Goal: Information Seeking & Learning: Learn about a topic

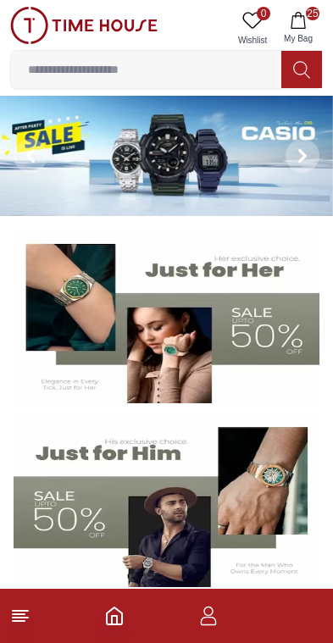
click at [304, 24] on icon "button" at bounding box center [298, 20] width 14 height 17
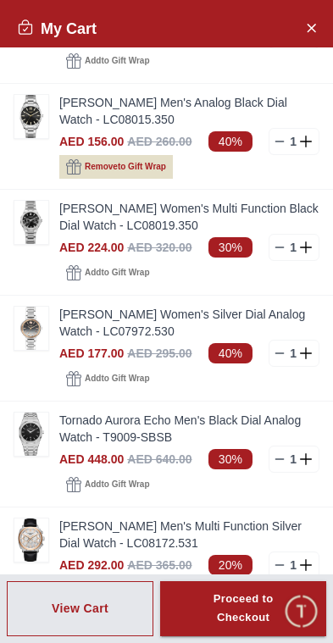
scroll to position [251, 0]
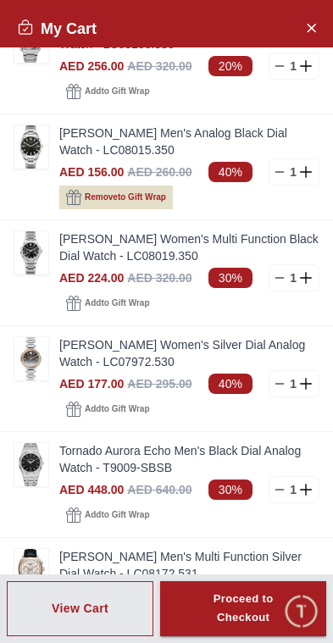
click at [35, 374] on img at bounding box center [31, 358] width 34 height 43
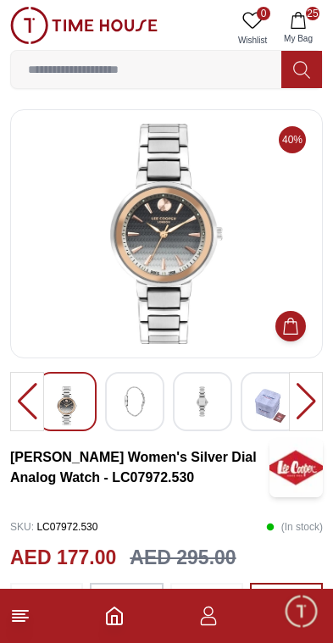
click at [137, 402] on img at bounding box center [134, 401] width 30 height 30
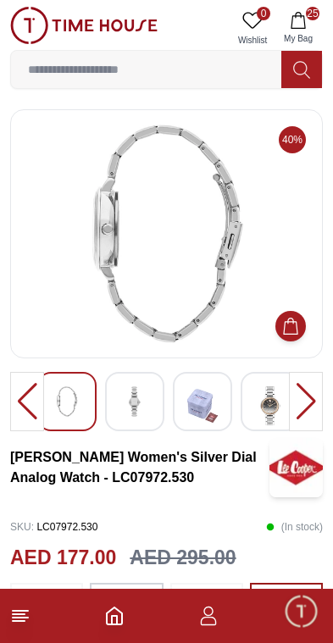
click at [143, 407] on img at bounding box center [134, 401] width 30 height 30
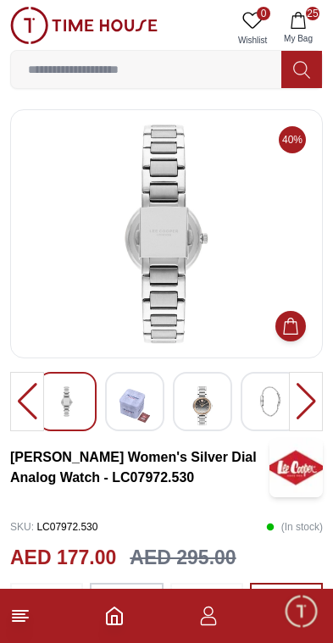
click at [211, 416] on img at bounding box center [202, 405] width 30 height 39
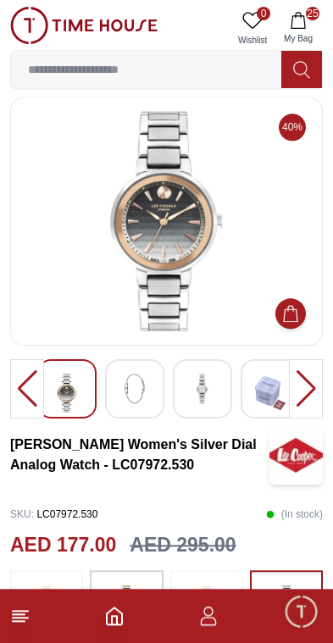
scroll to position [12, 0]
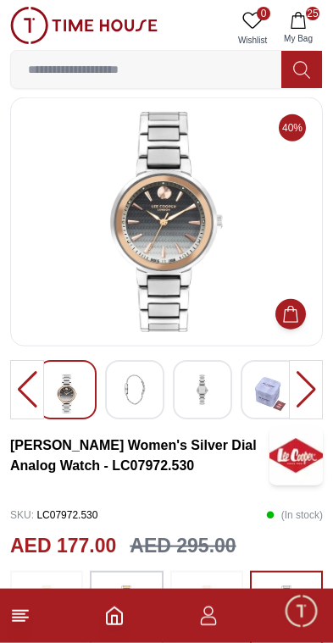
click at [303, 30] on button "25 My Bag" at bounding box center [298, 28] width 49 height 43
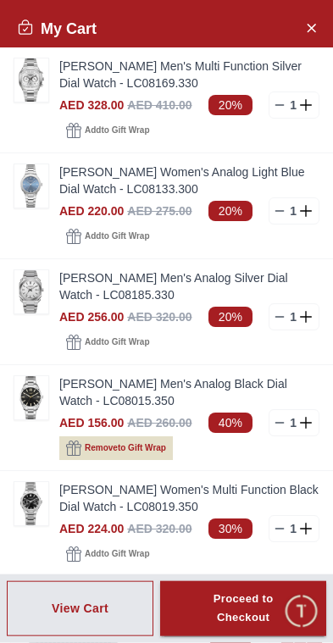
scroll to position [13, 0]
click at [308, 27] on icon "Close Account" at bounding box center [311, 27] width 14 height 21
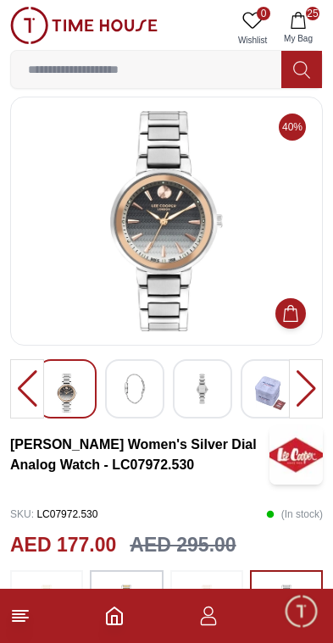
click at [107, 623] on icon "Home" at bounding box center [114, 615] width 15 height 17
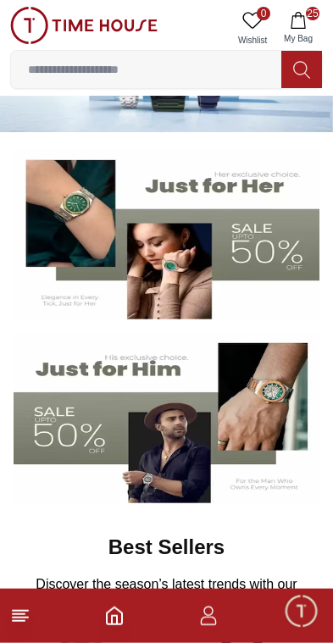
scroll to position [86, 0]
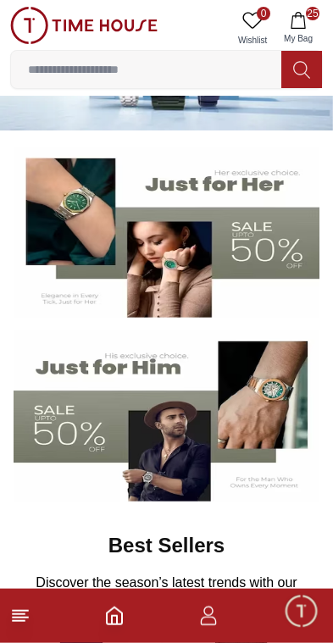
click at [192, 263] on img at bounding box center [167, 233] width 306 height 170
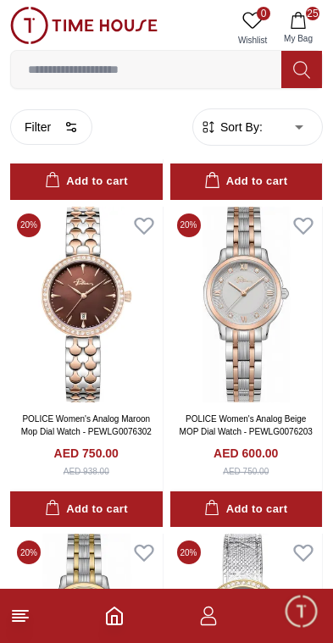
scroll to position [329, 0]
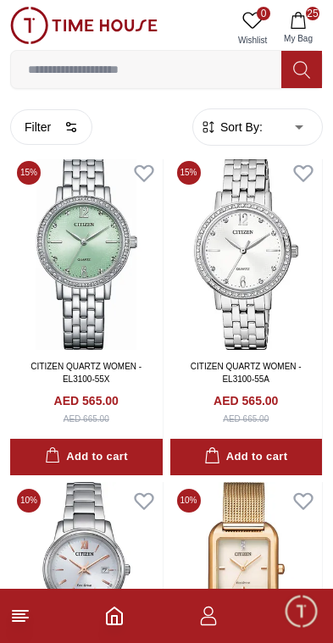
scroll to position [8892, 0]
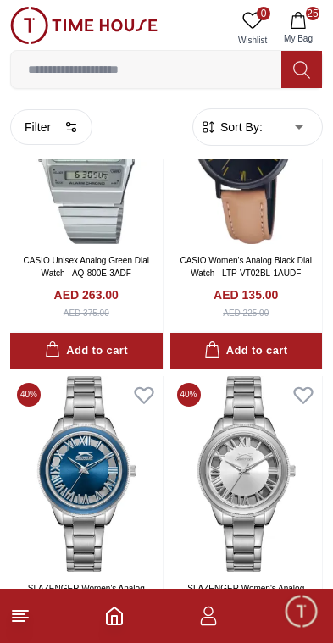
scroll to position [12277, 0]
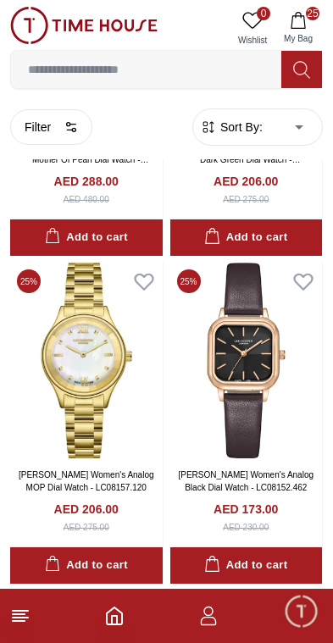
scroll to position [13153, 0]
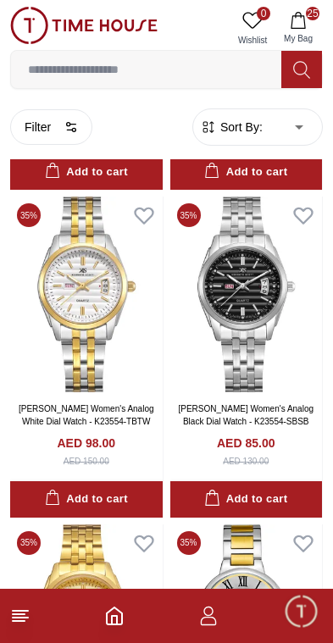
scroll to position [17384, 0]
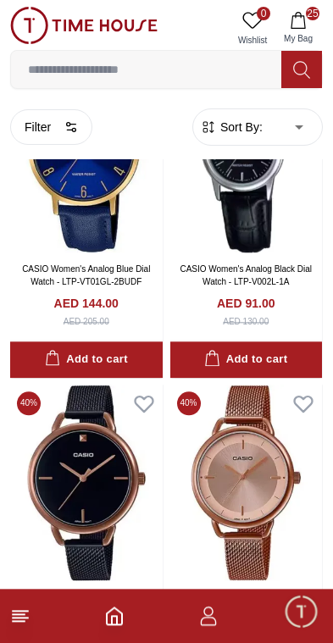
scroll to position [21121, 0]
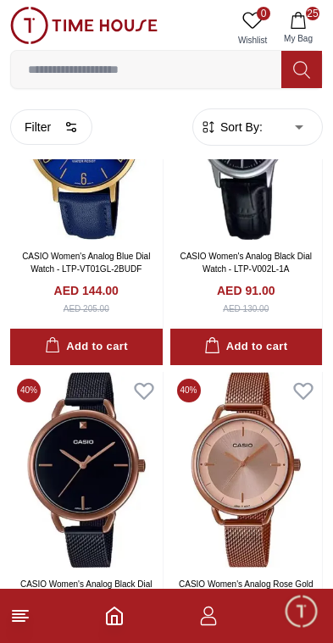
click at [297, 31] on button "25 My Bag" at bounding box center [298, 28] width 49 height 43
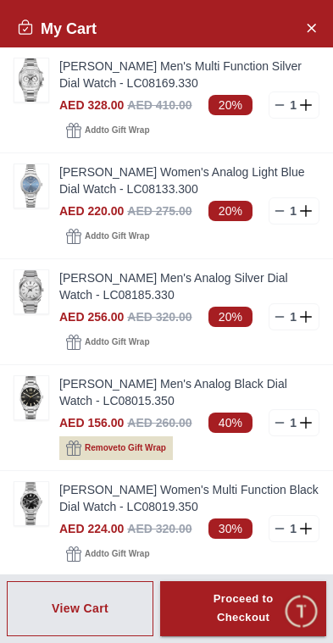
scroll to position [0, 0]
click at [47, 508] on img at bounding box center [31, 503] width 34 height 43
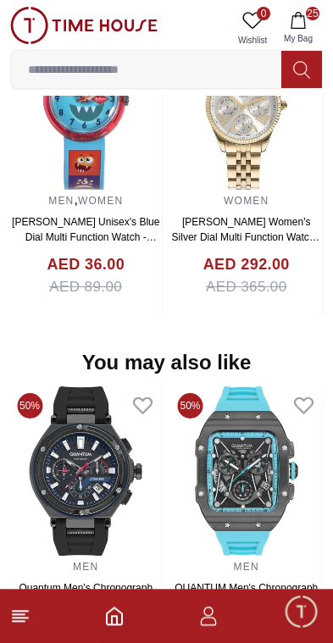
scroll to position [1556, 0]
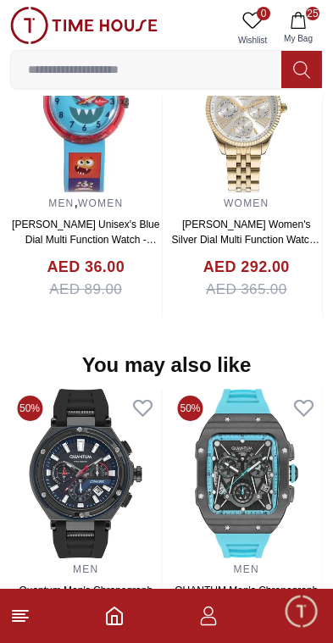
click at [123, 623] on icon "Home" at bounding box center [114, 616] width 20 height 20
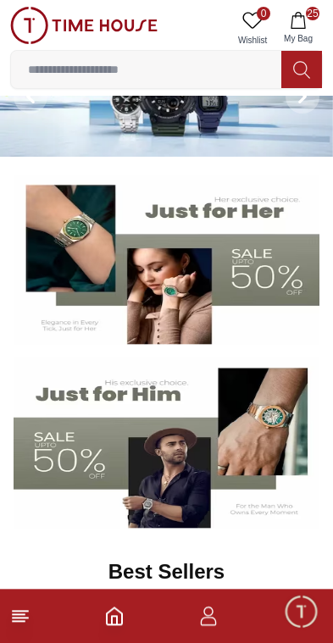
scroll to position [58, 0]
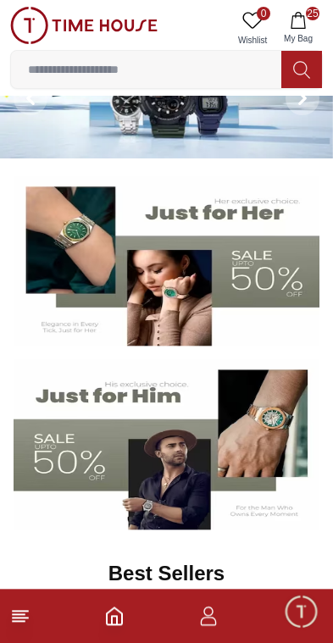
click at [42, 612] on footer "25" at bounding box center [166, 616] width 333 height 54
click at [29, 623] on icon at bounding box center [20, 616] width 20 height 20
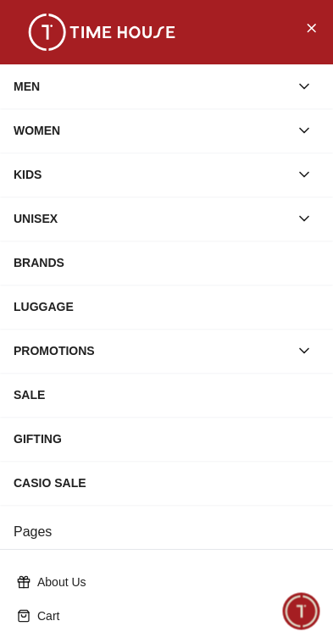
click at [160, 130] on div "WOMEN" at bounding box center [151, 130] width 275 height 30
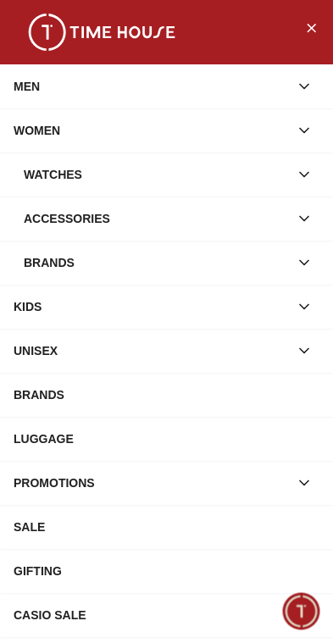
click at [186, 178] on div "Watches" at bounding box center [156, 174] width 265 height 30
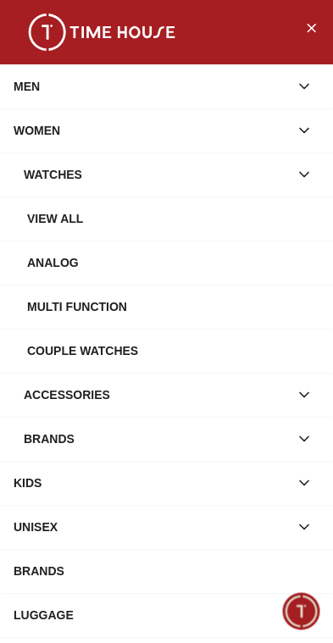
click at [136, 219] on div "View all" at bounding box center [173, 218] width 292 height 30
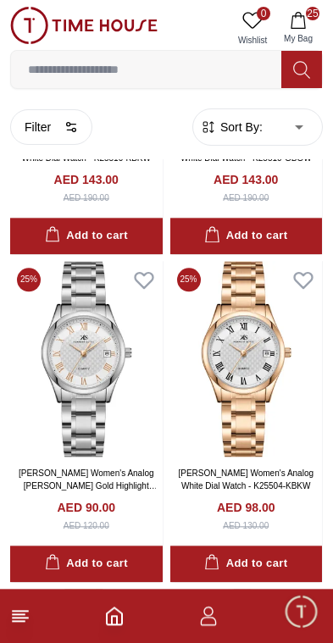
scroll to position [16646, 0]
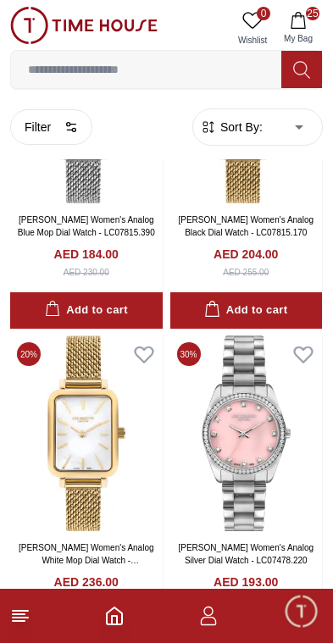
scroll to position [25089, 0]
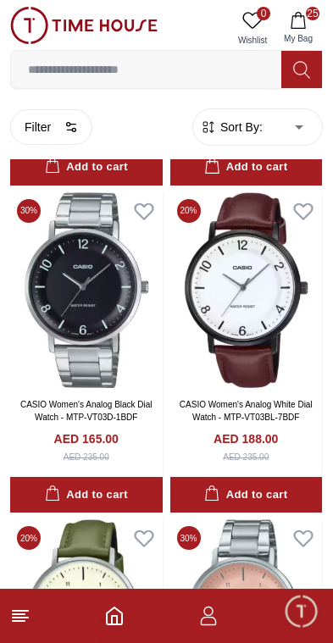
scroll to position [30146, 0]
